Goal: Information Seeking & Learning: Learn about a topic

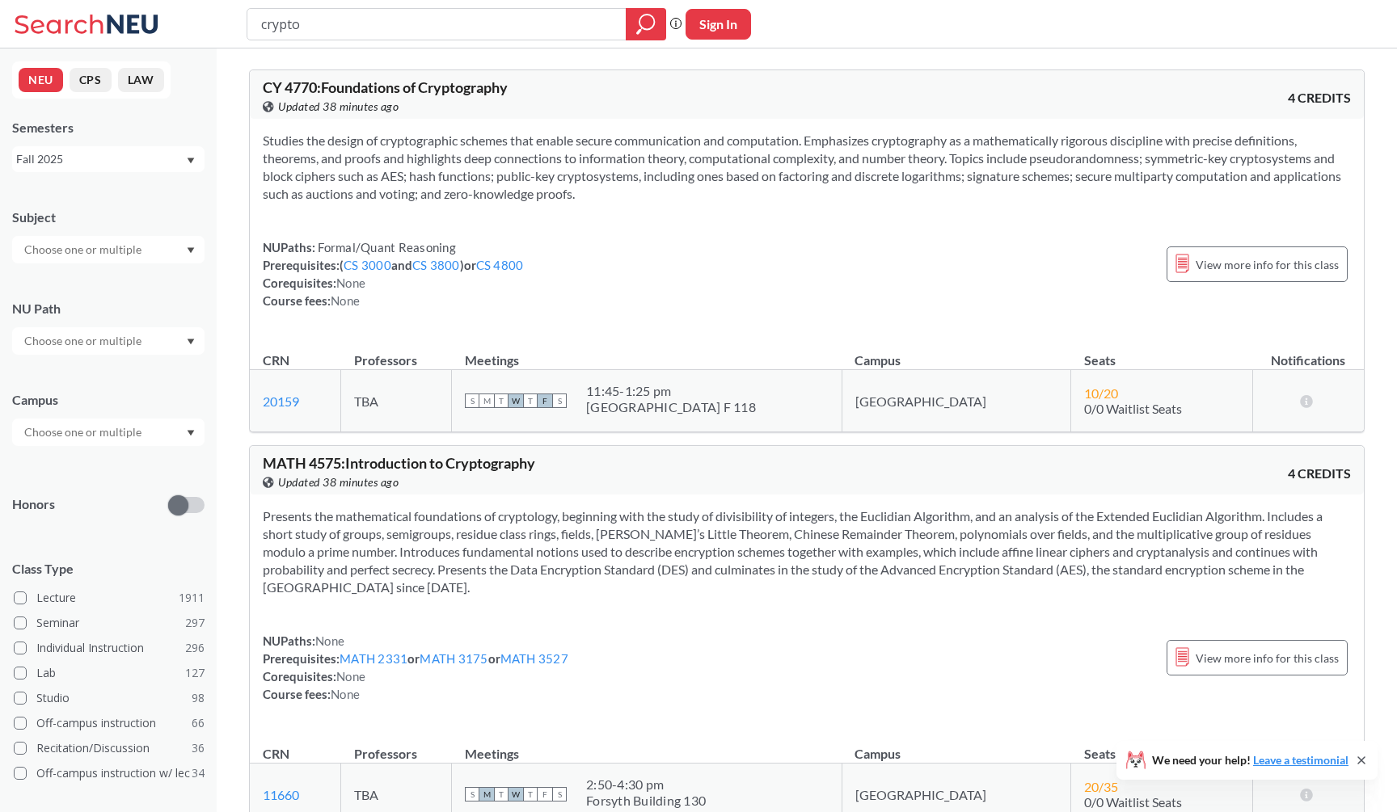
scroll to position [72, 0]
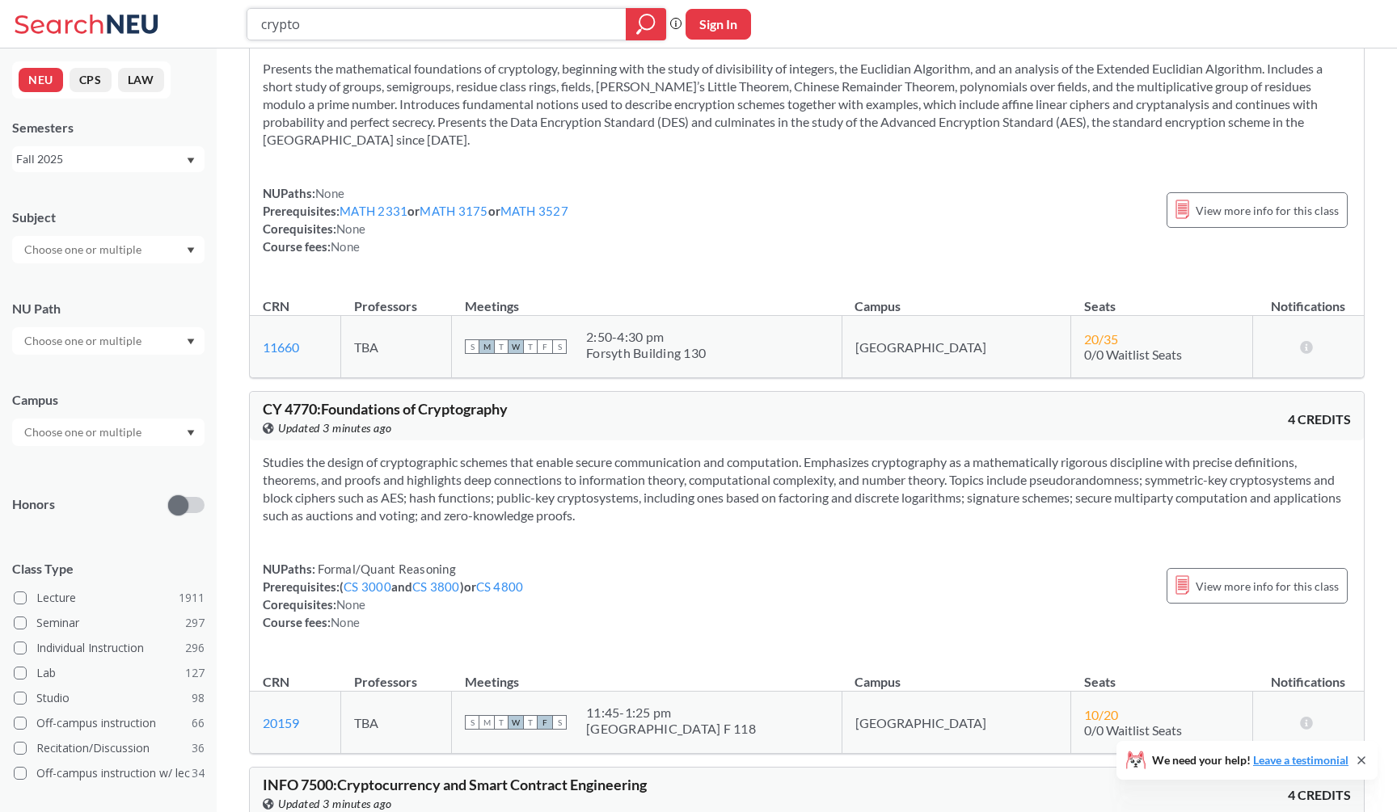
click at [446, 23] on input "crypto" at bounding box center [436, 24] width 355 height 27
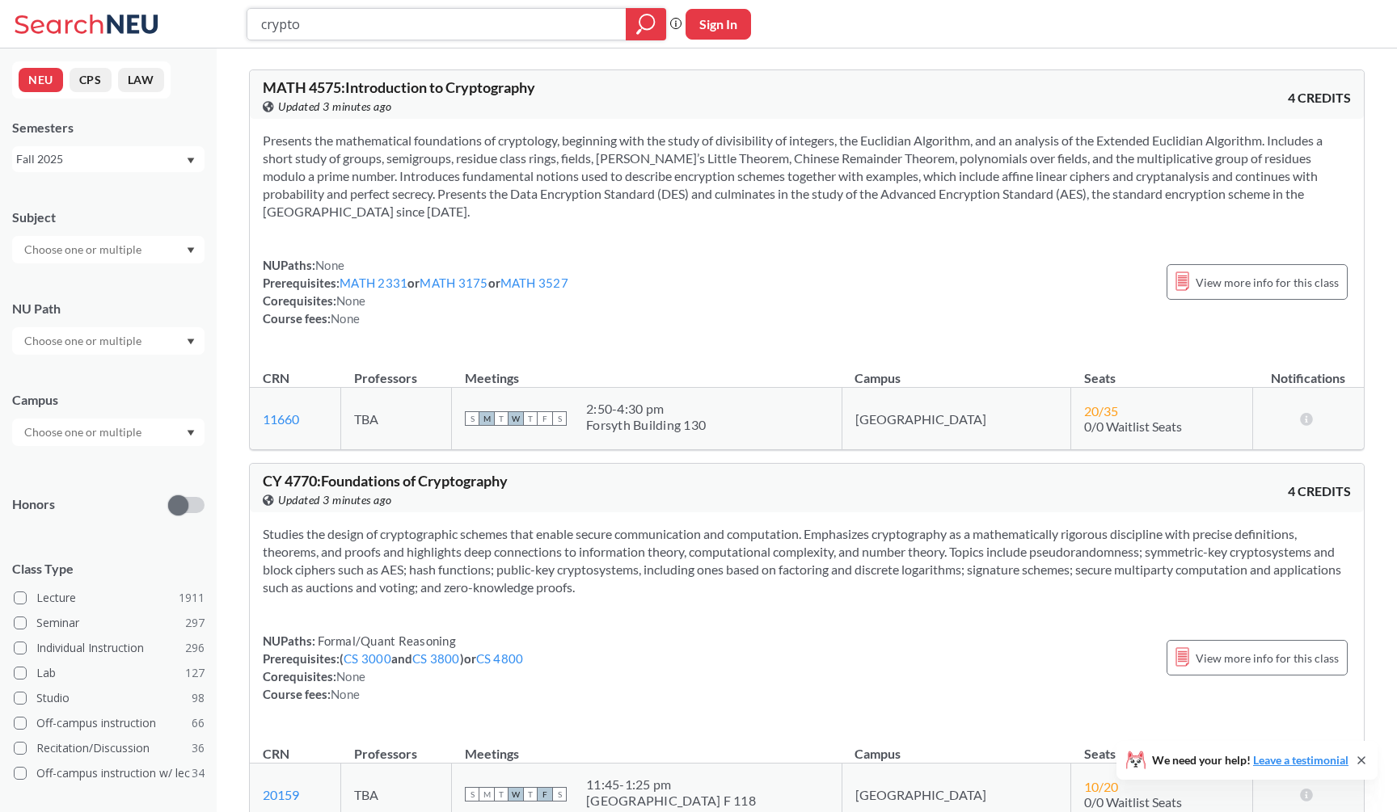
scroll to position [0, 0]
type input "geometry"
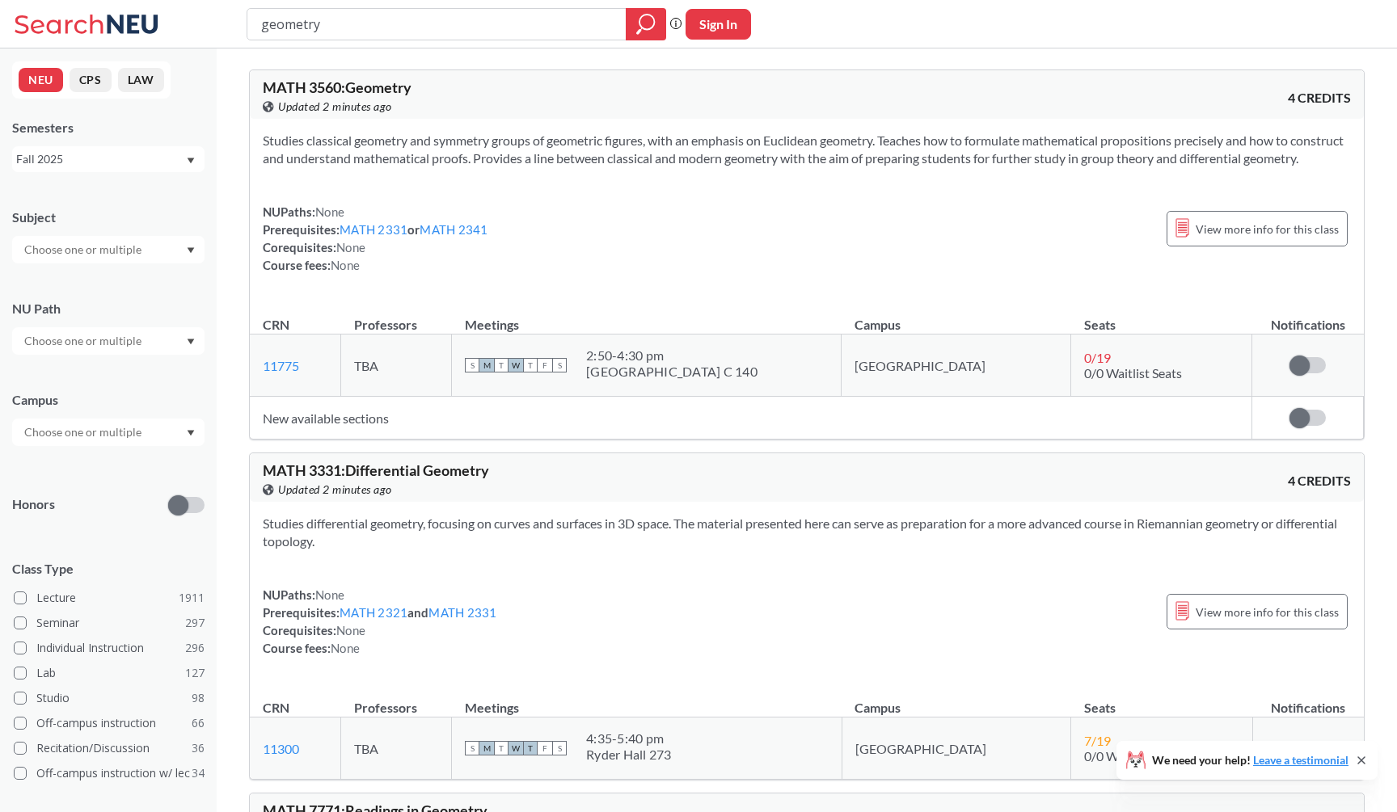
click at [1066, 158] on section "Studies classical geometry and symmetry groups of geometric figures, with an em…" at bounding box center [807, 150] width 1088 height 36
click at [666, 154] on section "Studies classical geometry and symmetry groups of geometric figures, with an em…" at bounding box center [807, 150] width 1088 height 36
click at [1004, 132] on section "Studies classical geometry and symmetry groups of geometric figures, with an em…" at bounding box center [807, 150] width 1088 height 36
click at [948, 94] on div "MATH 3560 : Geometry View this course on Banner. Updated 32 minutes ago 4 CREDI…" at bounding box center [807, 94] width 1114 height 48
click at [633, 17] on div at bounding box center [646, 24] width 40 height 32
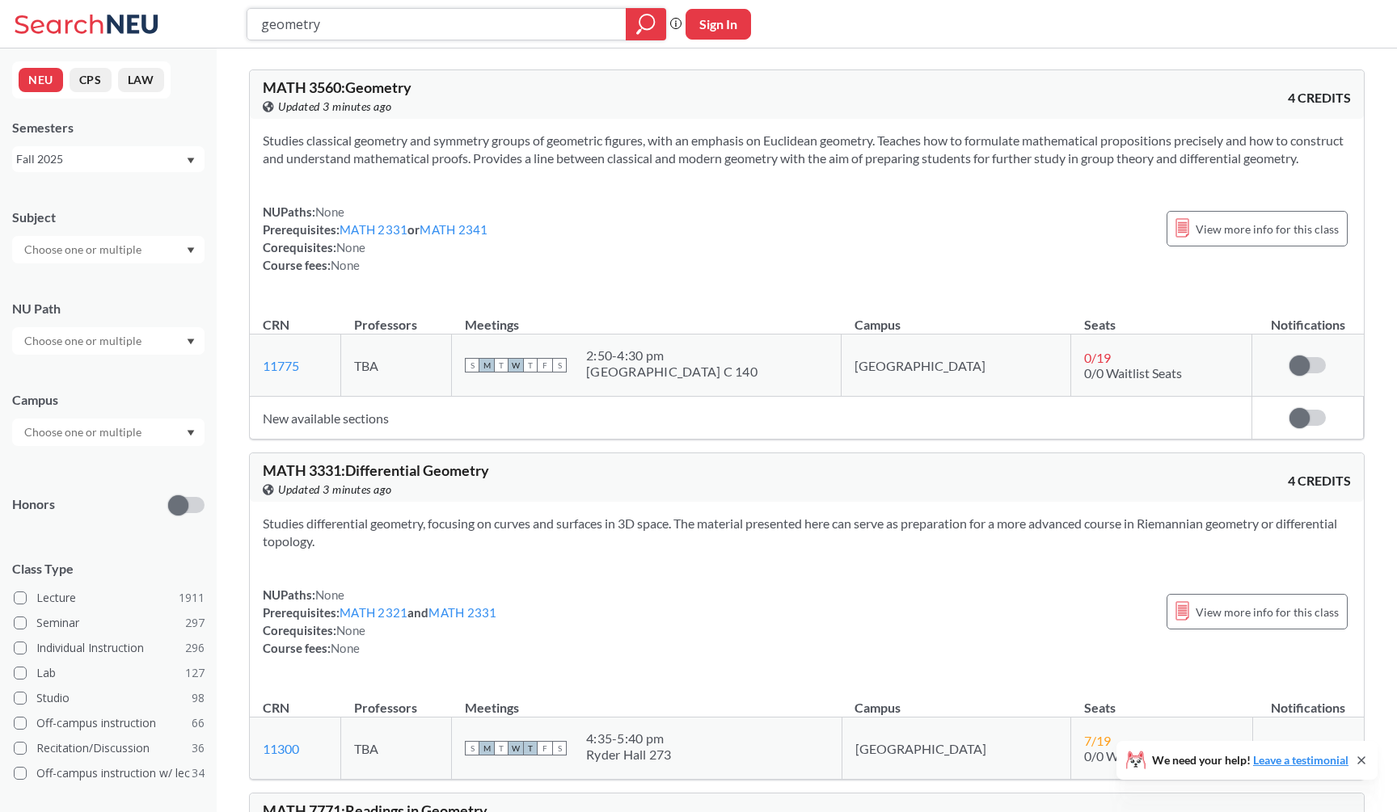
click at [606, 29] on input "geometry" at bounding box center [436, 24] width 355 height 27
type input "software engineer"
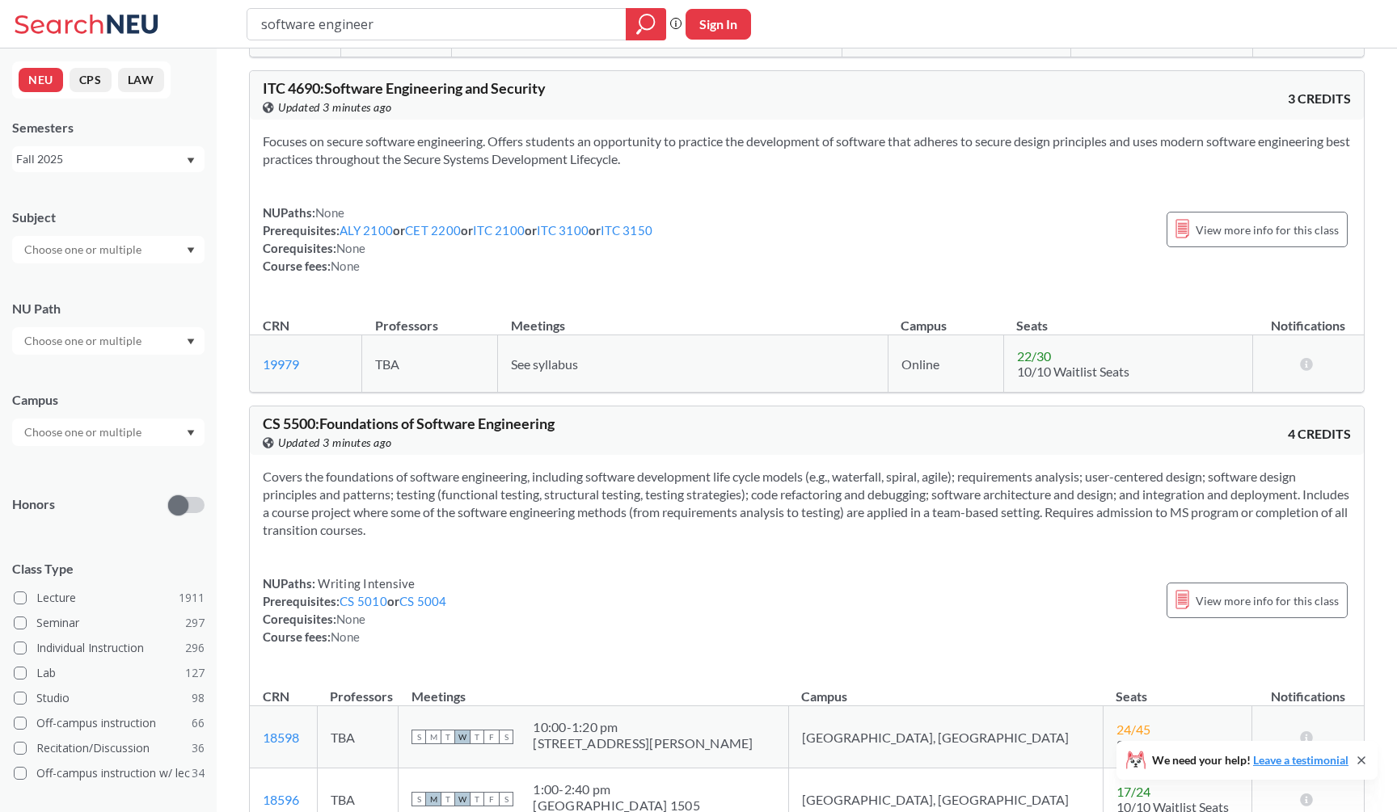
scroll to position [1197, 0]
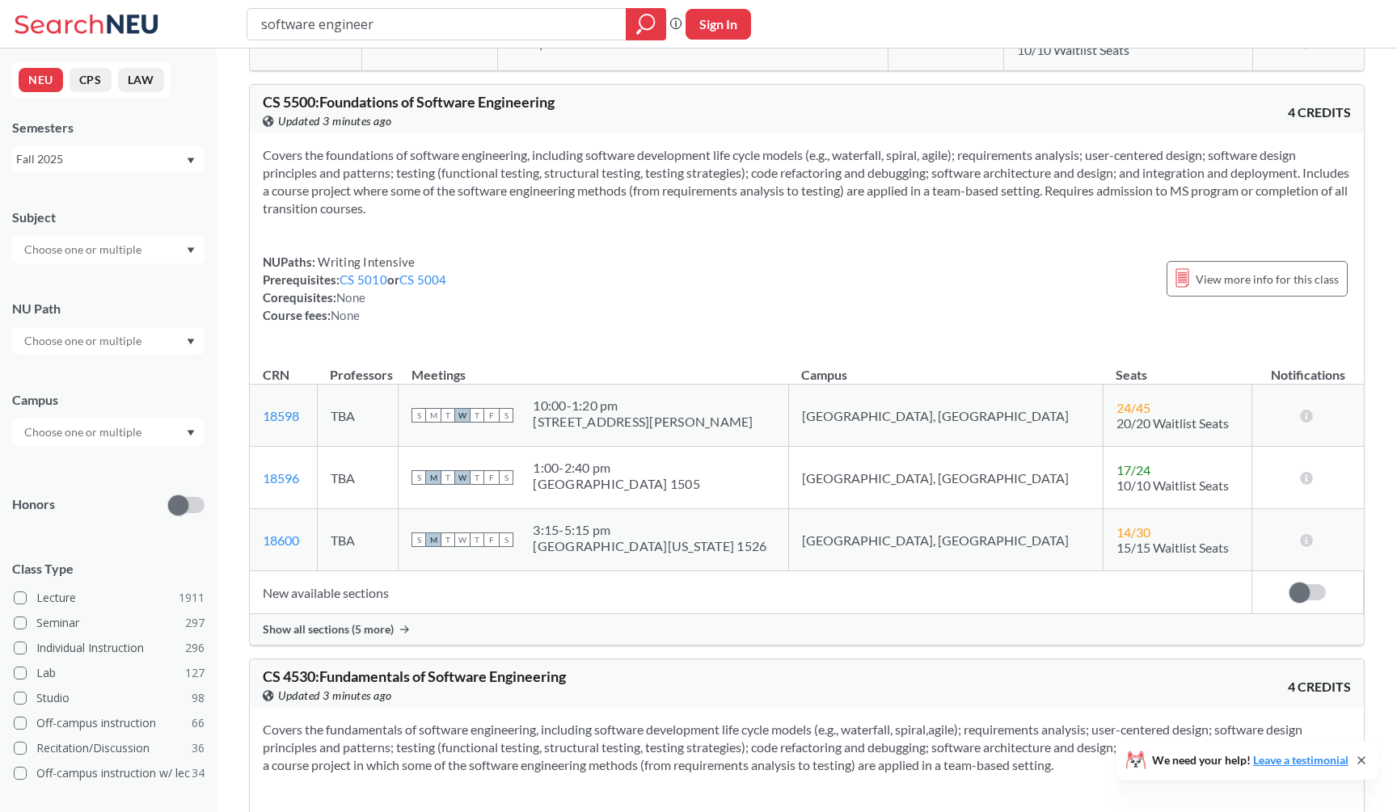
click at [558, 639] on div "Show all sections (5 more)" at bounding box center [807, 629] width 1114 height 31
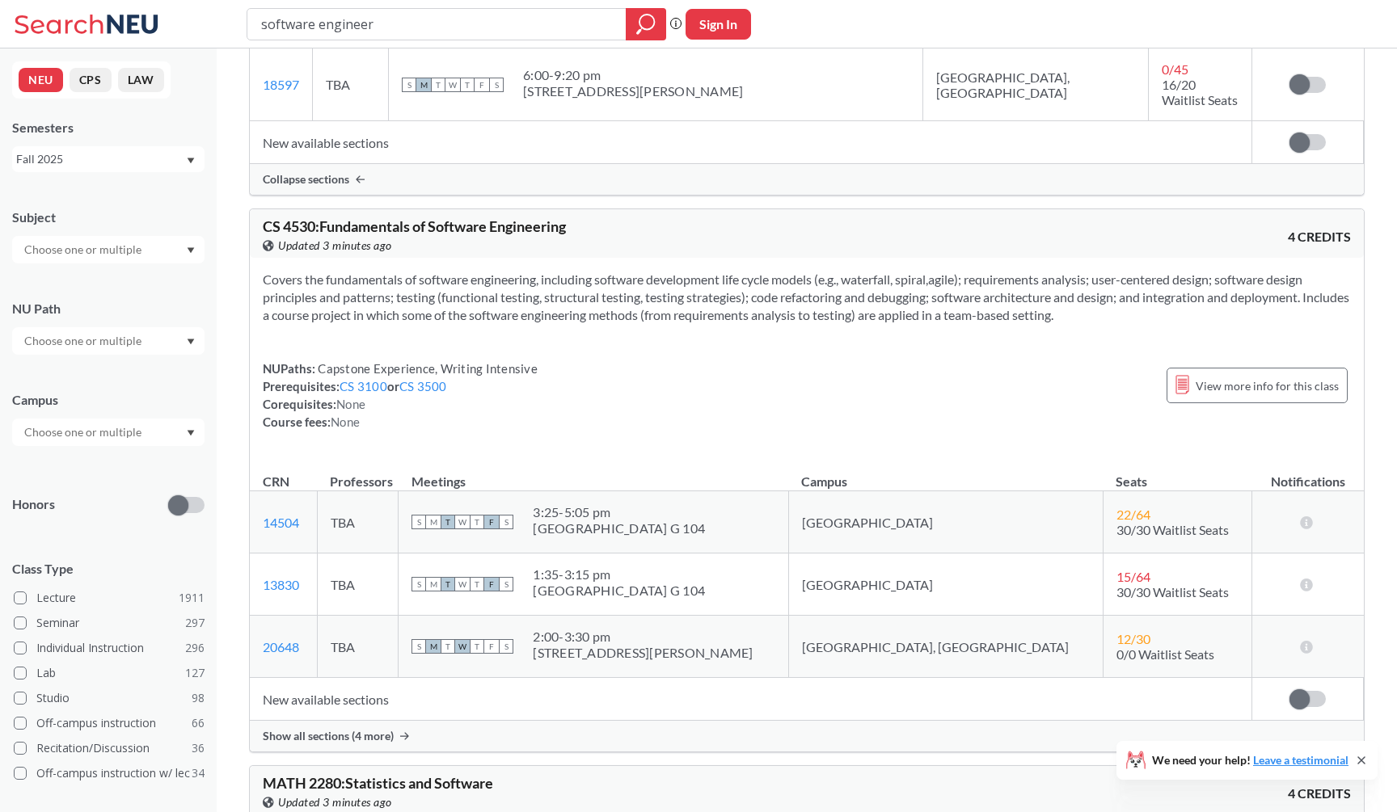
scroll to position [2064, 0]
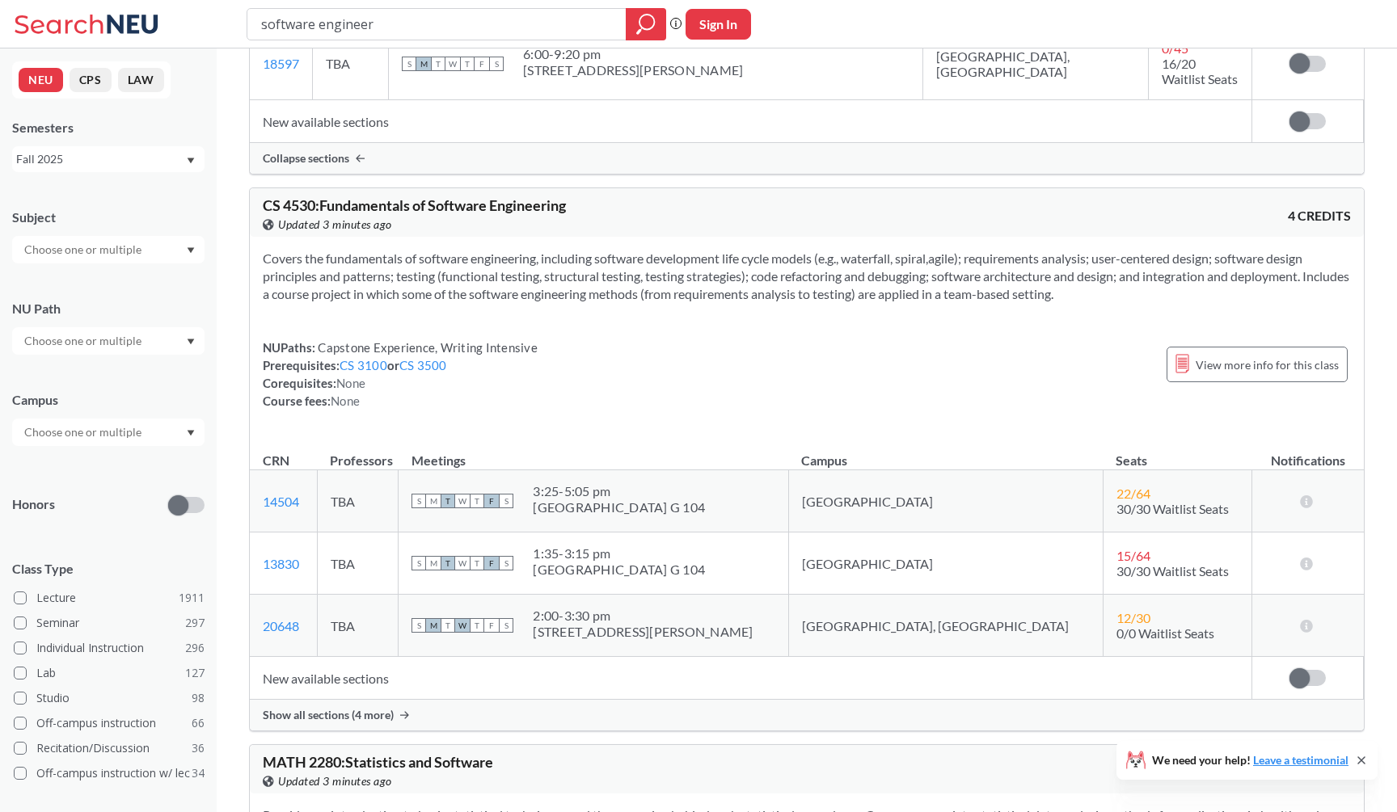
click at [566, 745] on div "MATH 2280 : Statistics and Software View this course on Banner. Updated 3 minut…" at bounding box center [807, 769] width 1114 height 48
click at [575, 700] on div "Show all sections (4 more)" at bounding box center [807, 715] width 1114 height 31
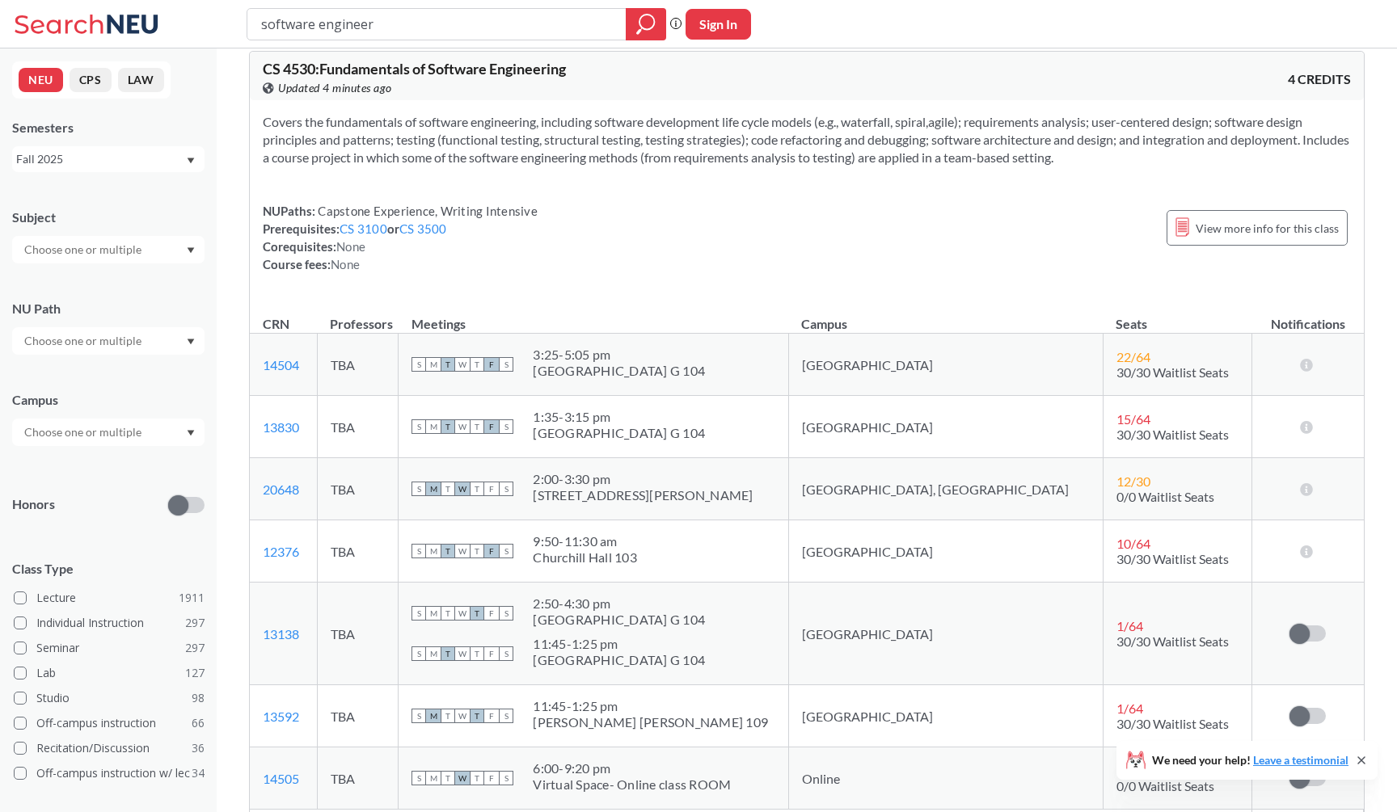
scroll to position [2188, 0]
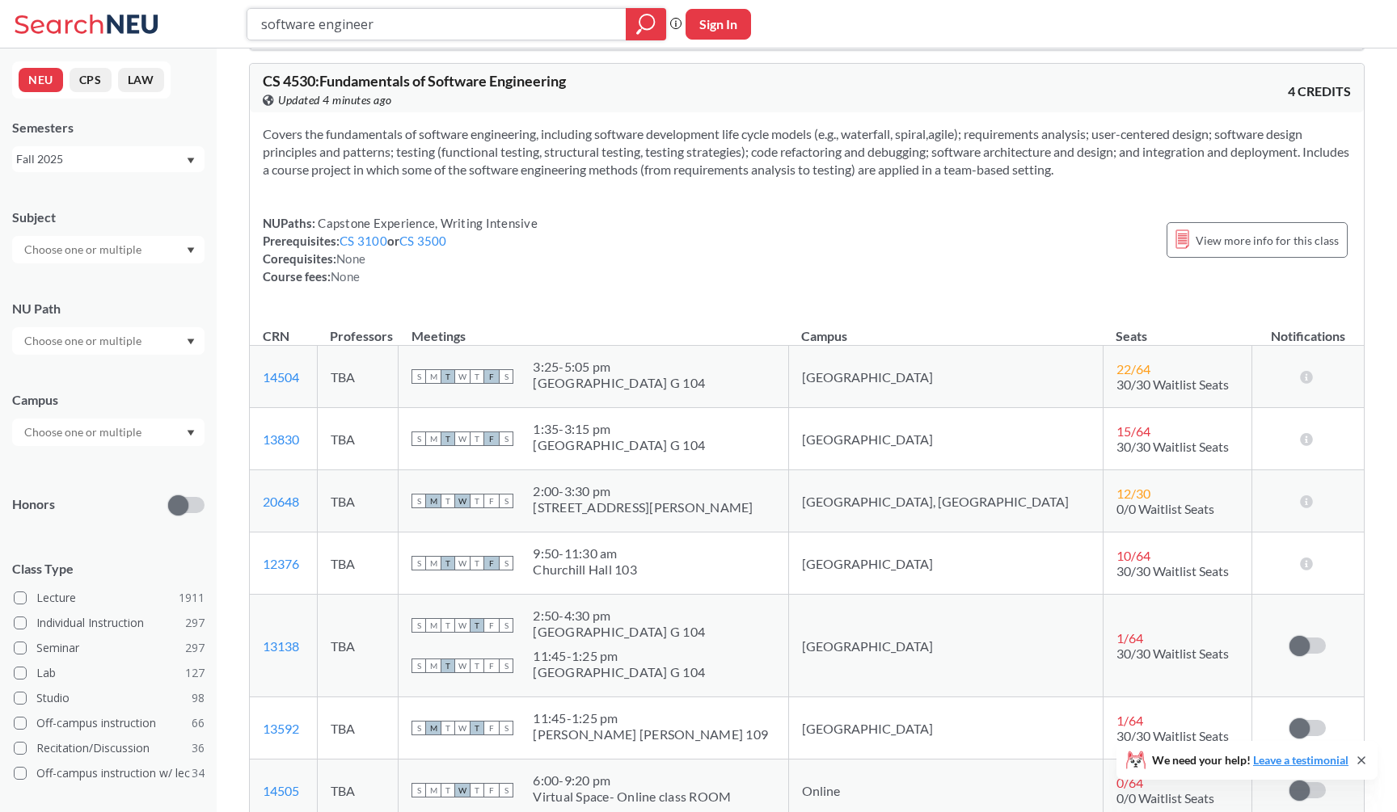
click at [509, 11] on input "software engineer" at bounding box center [436, 24] width 355 height 27
type input "geometry"
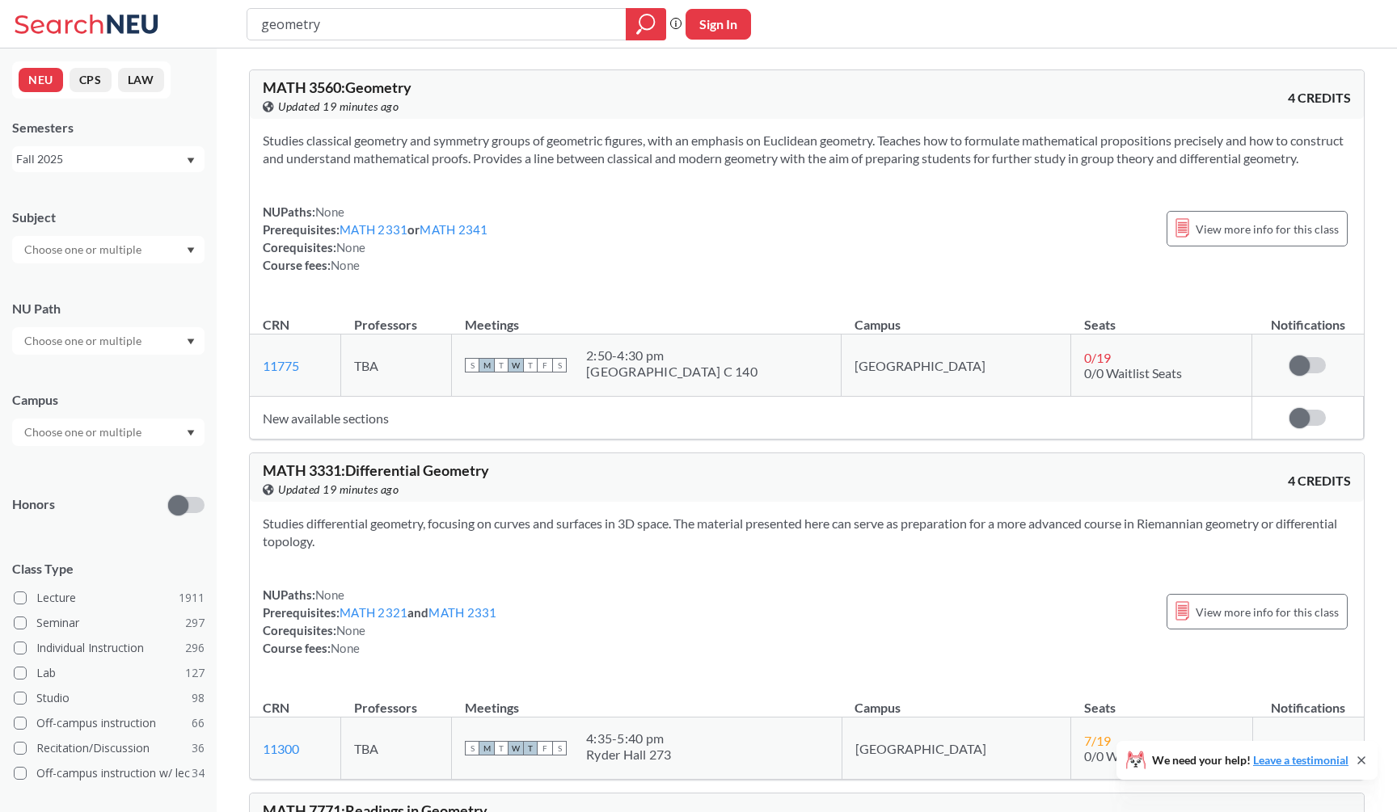
click at [546, 99] on div "View this course on Banner. Updated 19 minutes ago" at bounding box center [535, 107] width 544 height 18
click at [1000, 127] on div "Studies classical geometry and symmetry groups of geometric figures, with an em…" at bounding box center [807, 209] width 1114 height 181
click at [988, 115] on div "MATH 3560 : Geometry View this course on Banner. Updated a few seconds ago 4 CR…" at bounding box center [807, 94] width 1114 height 48
